Goal: Information Seeking & Learning: Learn about a topic

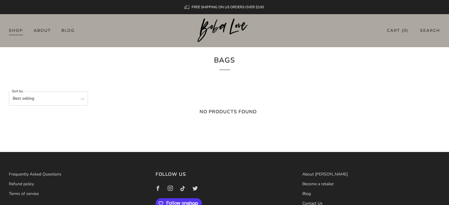
click at [15, 27] on link "Shop" at bounding box center [16, 30] width 14 height 9
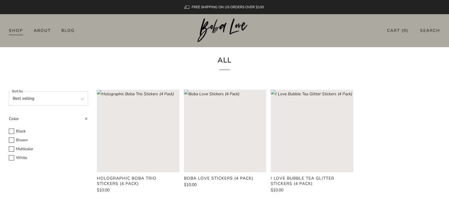
click at [12, 30] on link "Shop" at bounding box center [16, 30] width 14 height 9
click at [43, 28] on link "About" at bounding box center [42, 30] width 17 height 9
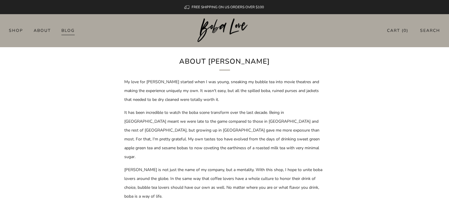
click at [65, 30] on link "Blog" at bounding box center [67, 30] width 13 height 9
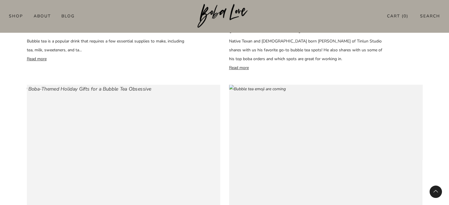
scroll to position [636, 0]
click at [102, 95] on img at bounding box center [83, 89] width 136 height 11
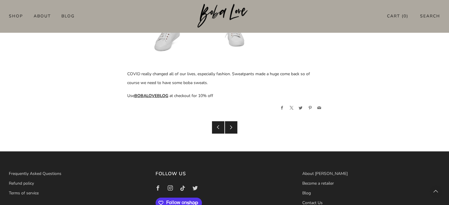
scroll to position [2176, 0]
